Goal: Transaction & Acquisition: Purchase product/service

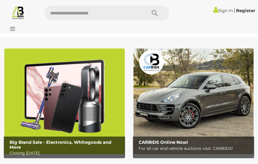
click at [221, 14] on div "Sign In | Register" at bounding box center [216, 10] width 85 height 9
click at [221, 13] on link "Sign In" at bounding box center [224, 10] width 20 height 5
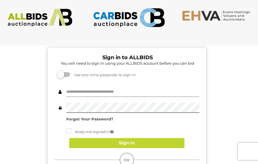
click at [92, 90] on input "text" at bounding box center [132, 92] width 133 height 10
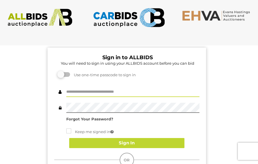
click at [168, 95] on input "text" at bounding box center [132, 92] width 133 height 10
type input "**********"
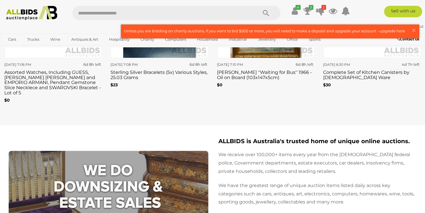
scroll to position [969, 0]
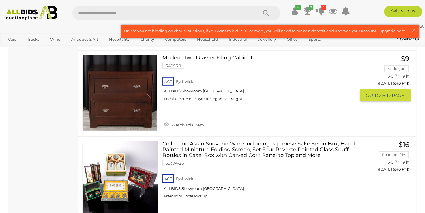
scroll to position [1617, 0]
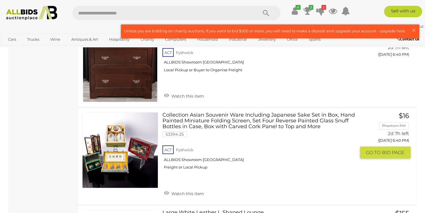
drag, startPoint x: 328, startPoint y: 142, endPoint x: 325, endPoint y: 145, distance: 3.9
drag, startPoint x: 325, startPoint y: 145, endPoint x: 39, endPoint y: 109, distance: 288.3
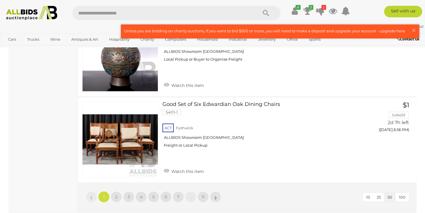
scroll to position [4446, 0]
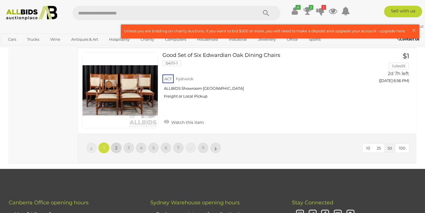
click at [115, 145] on span "2" at bounding box center [116, 147] width 2 height 5
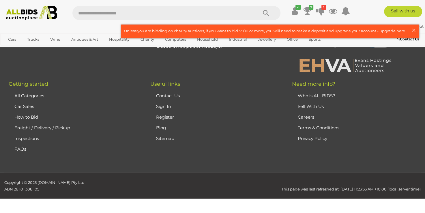
scroll to position [78, 0]
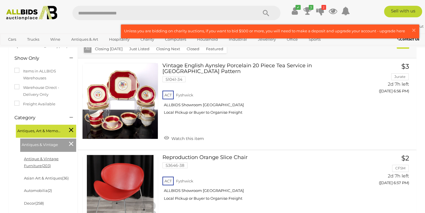
click at [49, 160] on link "Antique & Vintage Furniture (203)" at bounding box center [41, 161] width 35 height 11
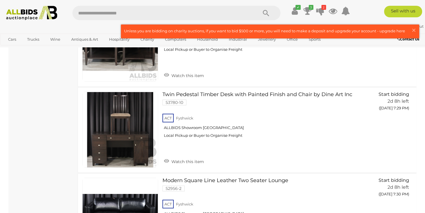
scroll to position [4215, 0]
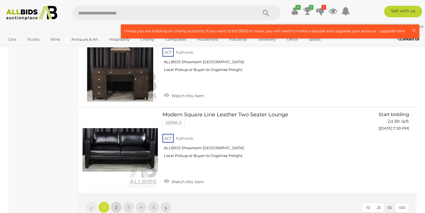
click at [111, 202] on link "2" at bounding box center [117, 208] width 12 height 12
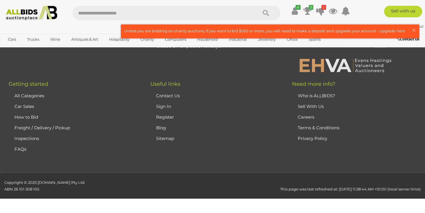
scroll to position [38, 0]
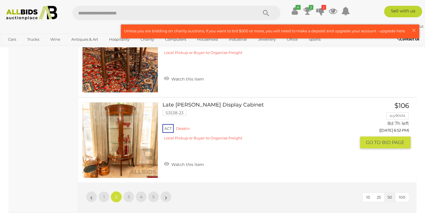
scroll to position [4137, 0]
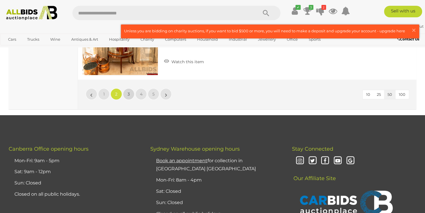
click at [129, 90] on link "3" at bounding box center [129, 94] width 12 height 12
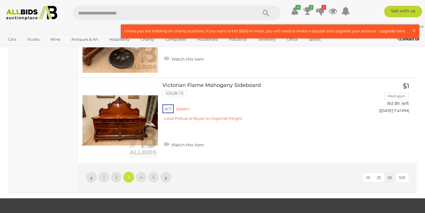
scroll to position [4310, 0]
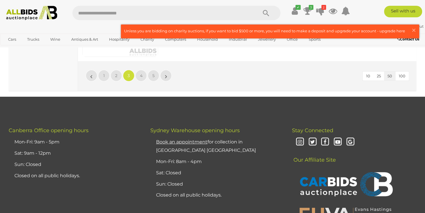
click at [147, 70] on li "4" at bounding box center [141, 76] width 11 height 12
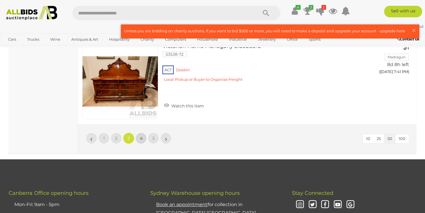
click at [142, 136] on span "4" at bounding box center [141, 138] width 3 height 5
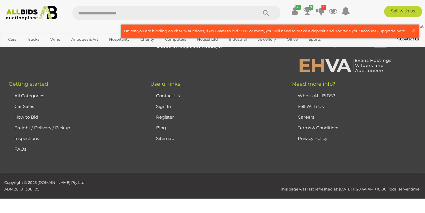
scroll to position [38, 0]
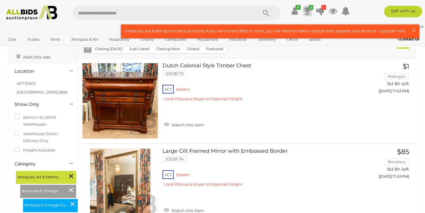
click at [309, 9] on icon "3" at bounding box center [311, 7] width 5 height 5
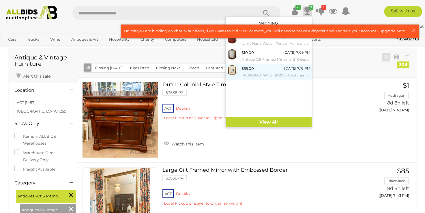
scroll to position [9, 0]
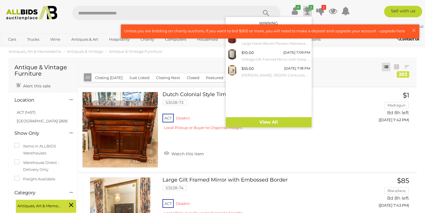
click at [370, 18] on div "✔ 3 2" at bounding box center [213, 13] width 434 height 14
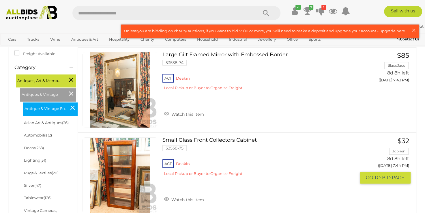
scroll to position [96, 0]
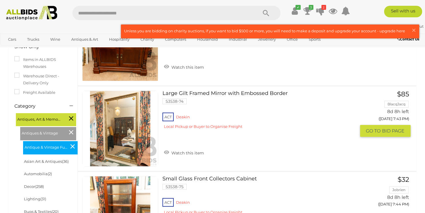
click at [384, 133] on span "BID PAGE" at bounding box center [393, 131] width 23 height 6
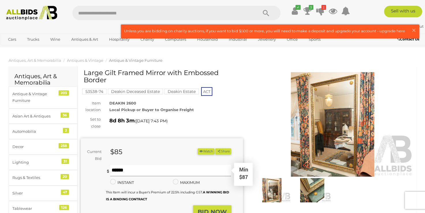
click at [139, 170] on input "text" at bounding box center [170, 171] width 121 height 12
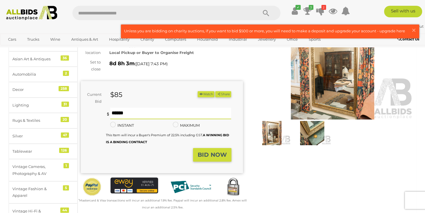
scroll to position [58, 0]
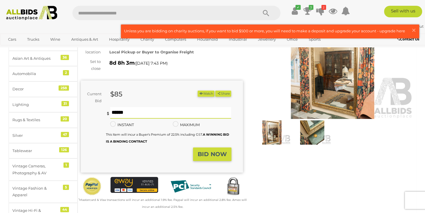
type input "**"
click at [223, 152] on strong "BID NOW" at bounding box center [212, 154] width 29 height 7
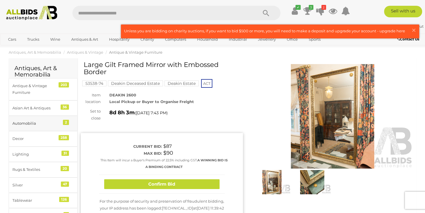
scroll to position [0, 0]
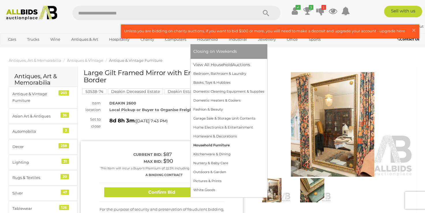
click at [223, 144] on link "Household Furniture" at bounding box center [228, 145] width 71 height 9
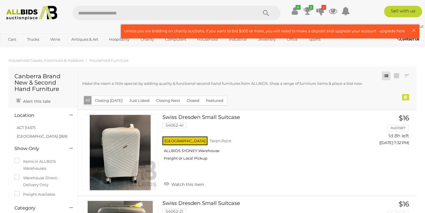
click at [118, 103] on button "Closing [DATE]" at bounding box center [109, 100] width 35 height 9
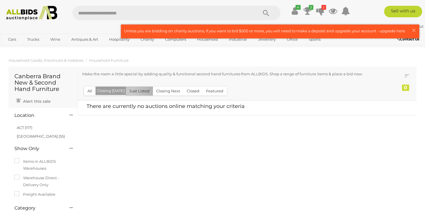
click at [129, 93] on button "Just Listed" at bounding box center [139, 91] width 27 height 9
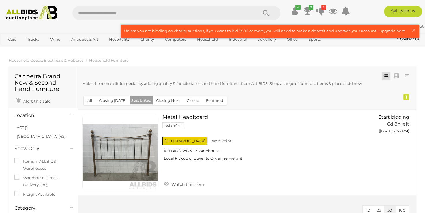
click at [94, 98] on button "All" at bounding box center [90, 100] width 12 height 9
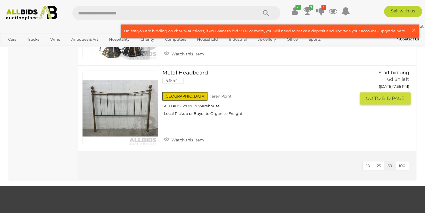
scroll to position [693, 0]
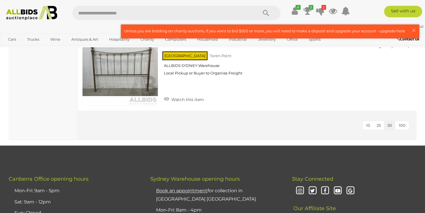
click at [403, 123] on span "100" at bounding box center [402, 125] width 7 height 5
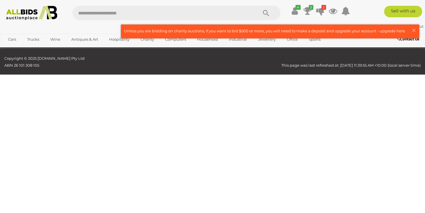
scroll to position [52, 0]
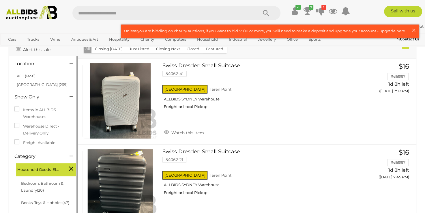
click at [70, 170] on icon at bounding box center [71, 169] width 4 height 8
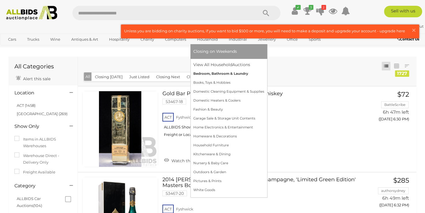
click at [225, 74] on link "Bedroom, Bathroom & Laundry" at bounding box center [228, 73] width 71 height 9
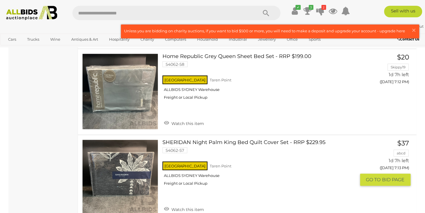
scroll to position [1212, 0]
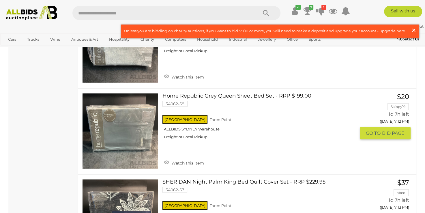
drag, startPoint x: 141, startPoint y: 128, endPoint x: 417, endPoint y: 29, distance: 292.9
click at [417, 29] on button "× Close" at bounding box center [415, 31] width 8 height 8
